Goal: Transaction & Acquisition: Purchase product/service

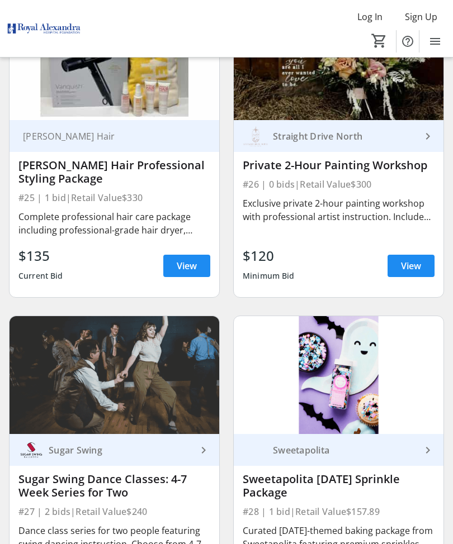
scroll to position [3948, 0]
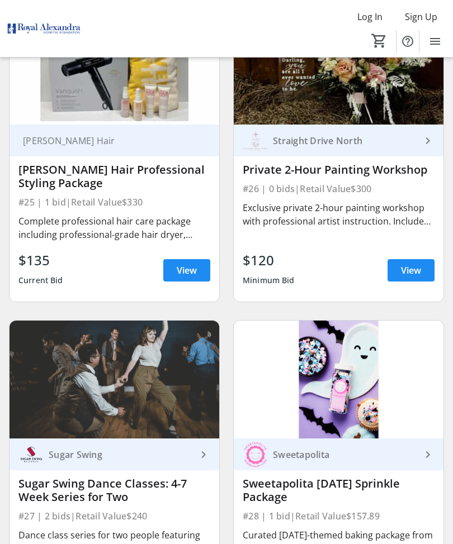
click at [173, 274] on span at bounding box center [186, 270] width 47 height 27
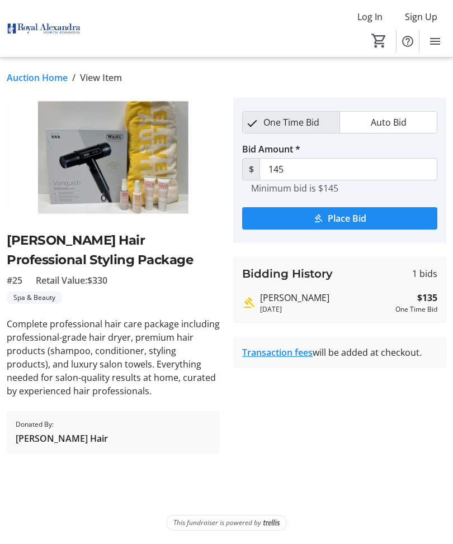
click at [9, 3] on div "Log In Sign Up Home Silent Auction 0" at bounding box center [226, 28] width 453 height 57
click at [43, 78] on link "Auction Home" at bounding box center [37, 77] width 61 height 13
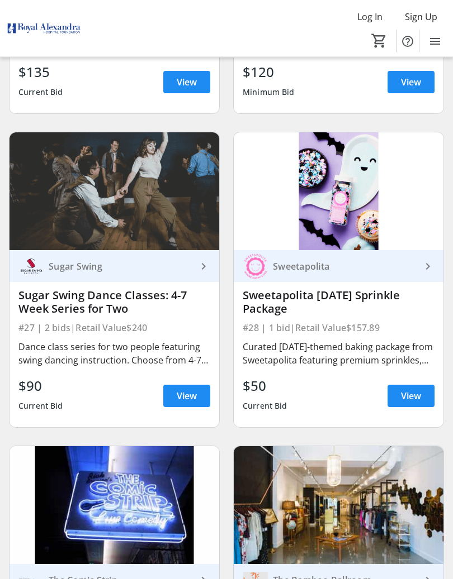
scroll to position [4137, 0]
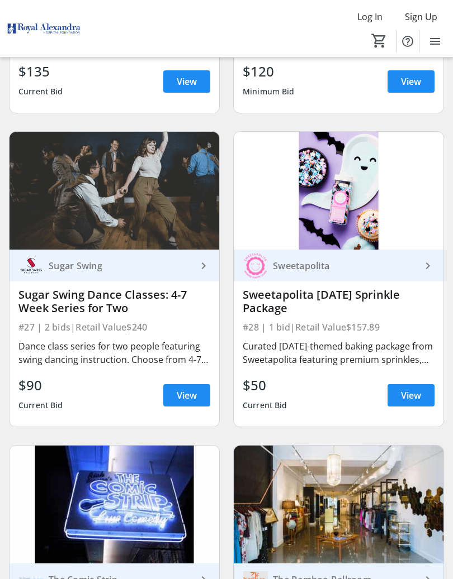
click at [188, 394] on span "View" at bounding box center [187, 395] width 20 height 13
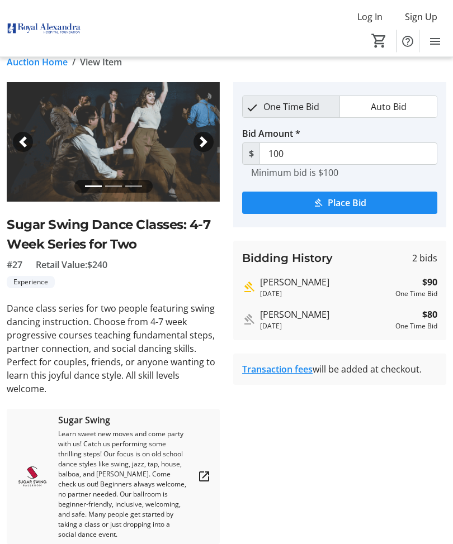
scroll to position [6, 0]
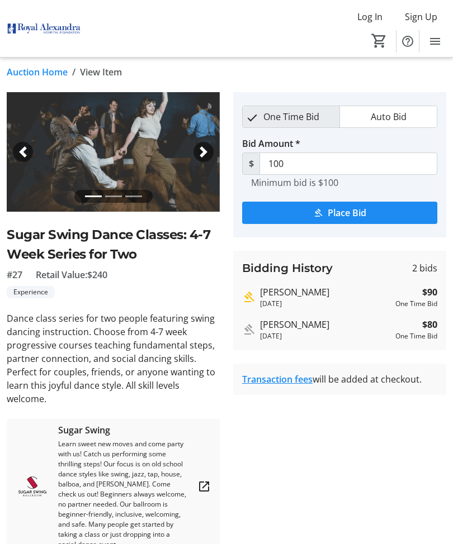
click at [39, 71] on link "Auction Home" at bounding box center [37, 71] width 61 height 13
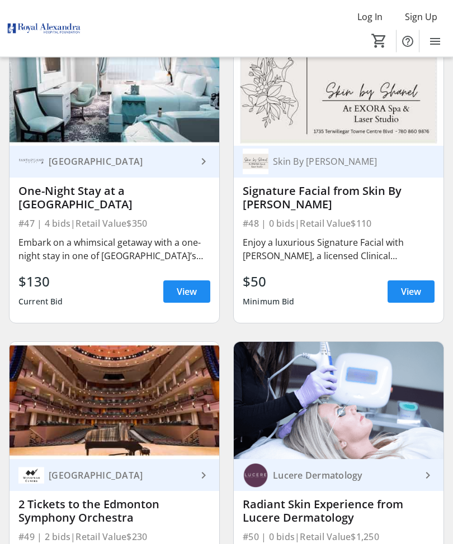
scroll to position [7354, 0]
click at [165, 287] on span at bounding box center [186, 291] width 47 height 27
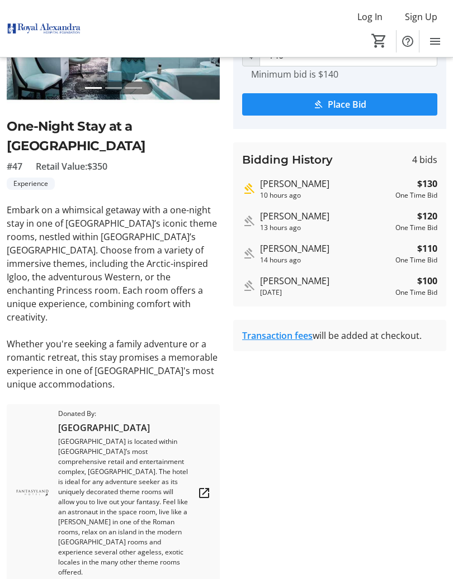
scroll to position [135, 0]
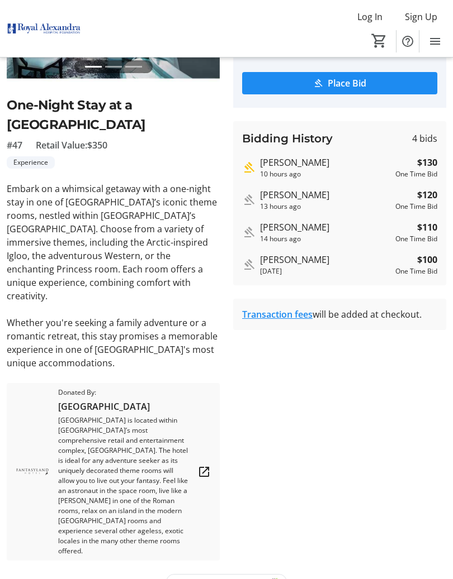
click at [291, 311] on link "Transaction fees" at bounding box center [277, 314] width 70 height 12
